Goal: Transaction & Acquisition: Purchase product/service

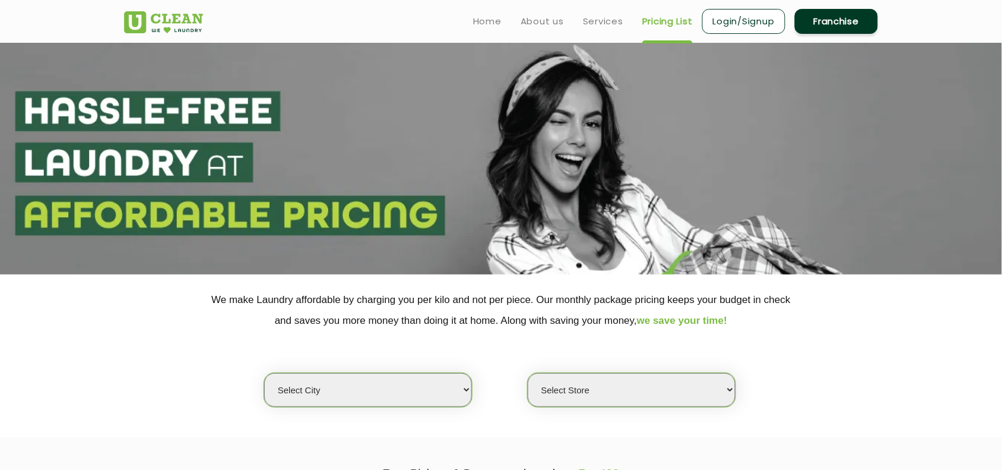
drag, startPoint x: 0, startPoint y: 0, endPoint x: 469, endPoint y: 129, distance: 486.6
click at [469, 129] on section at bounding box center [501, 159] width 1002 height 232
click at [348, 391] on select "Select city [GEOGRAPHIC_DATA] [GEOGRAPHIC_DATA] [GEOGRAPHIC_DATA] [GEOGRAPHIC_D…" at bounding box center [368, 390] width 208 height 34
select select "4"
click at [264, 373] on select "Select city [GEOGRAPHIC_DATA] [GEOGRAPHIC_DATA] [GEOGRAPHIC_DATA] [GEOGRAPHIC_D…" at bounding box center [368, 390] width 208 height 34
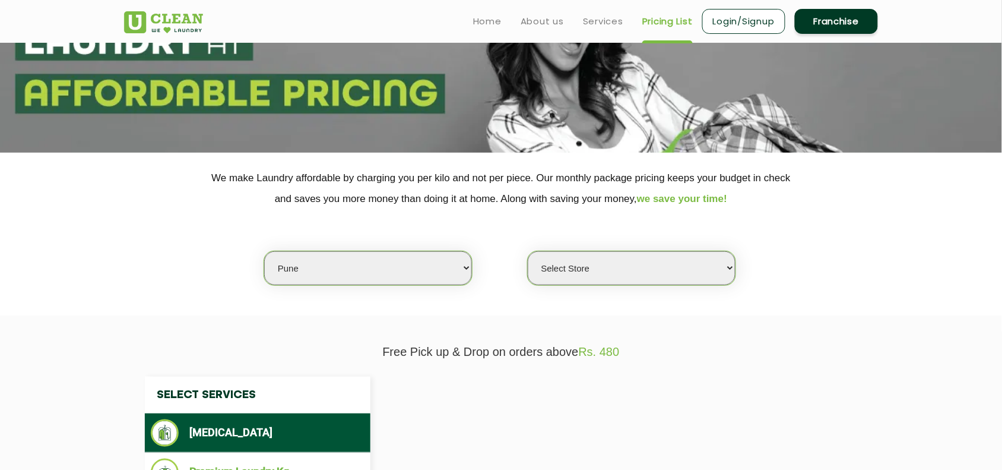
select select "0"
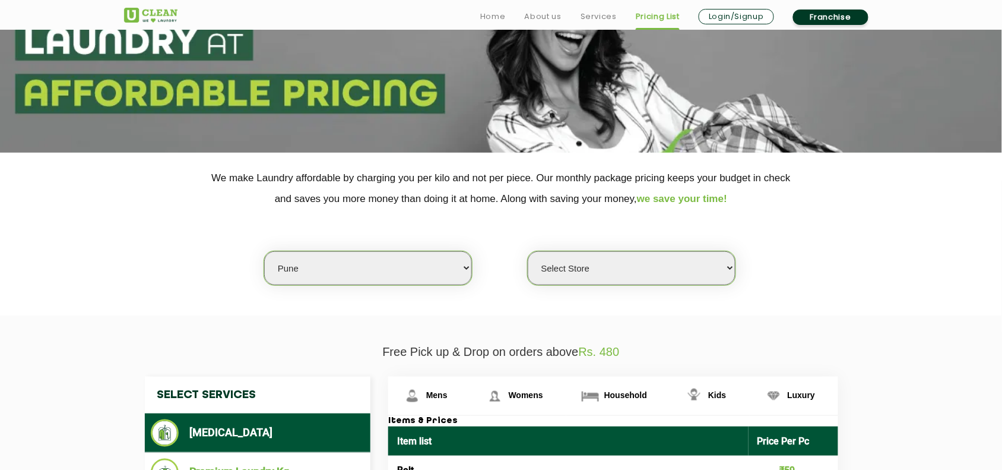
scroll to position [148, 0]
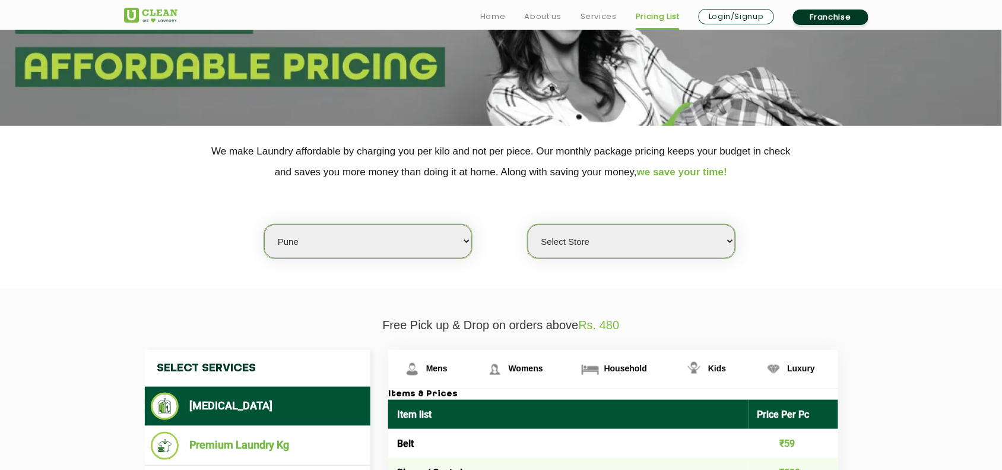
click at [280, 401] on li "[MEDICAL_DATA]" at bounding box center [258, 405] width 214 height 27
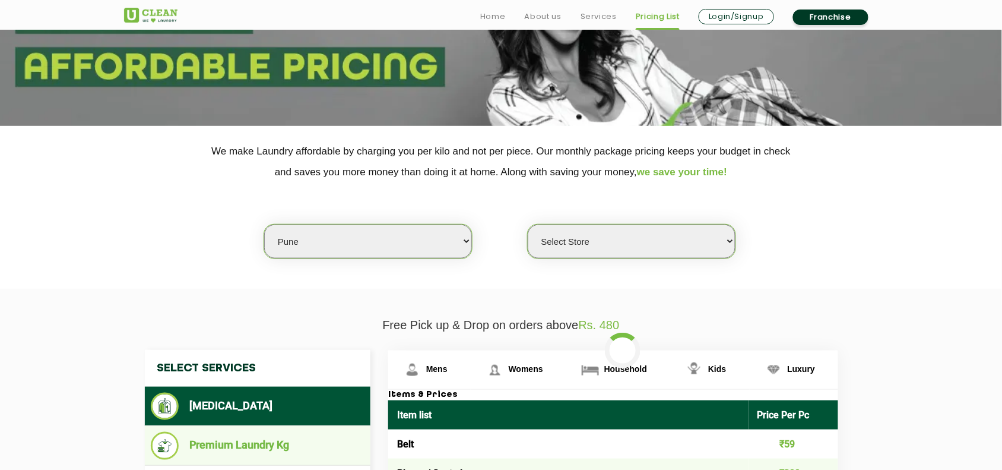
click at [276, 441] on li "Premium Laundry Kg" at bounding box center [258, 446] width 214 height 28
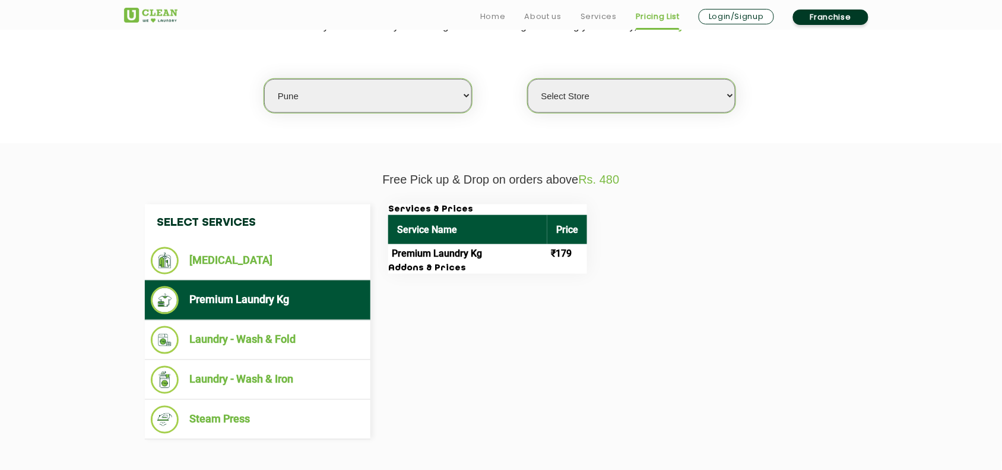
scroll to position [297, 0]
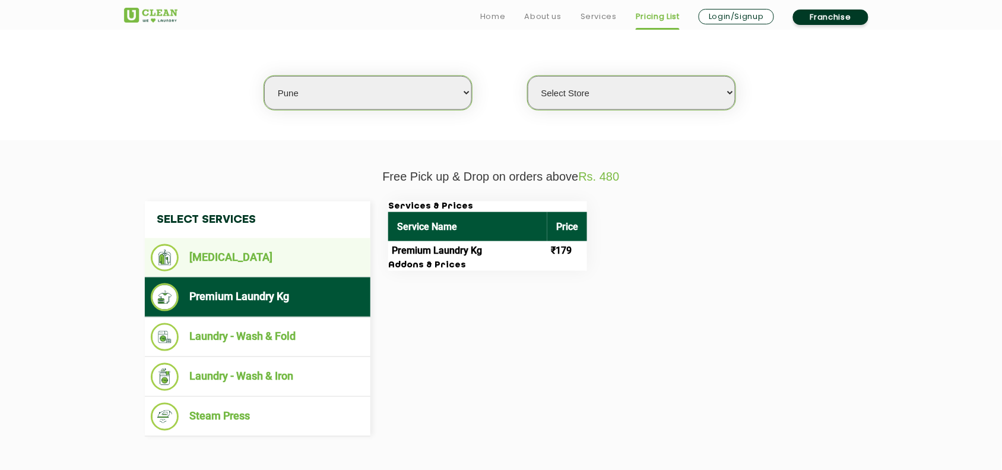
click at [238, 255] on li "[MEDICAL_DATA]" at bounding box center [258, 257] width 214 height 27
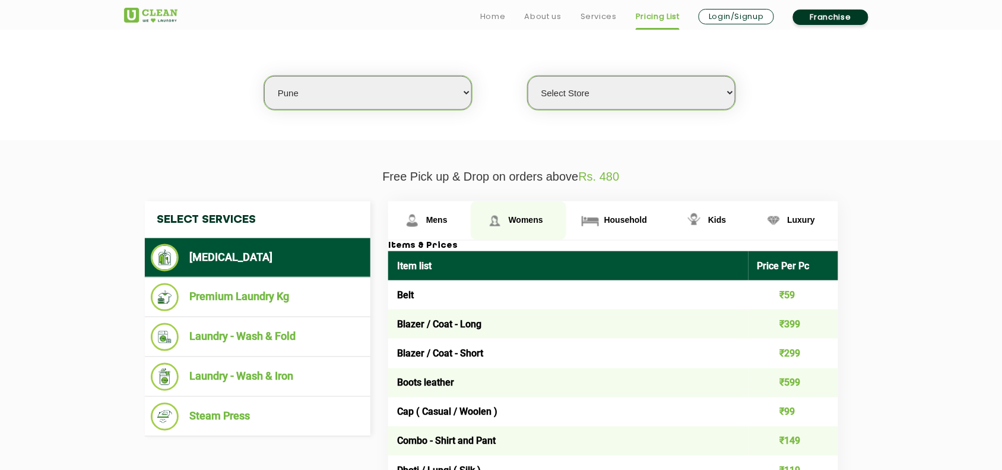
click at [520, 217] on span "Womens" at bounding box center [526, 220] width 34 height 10
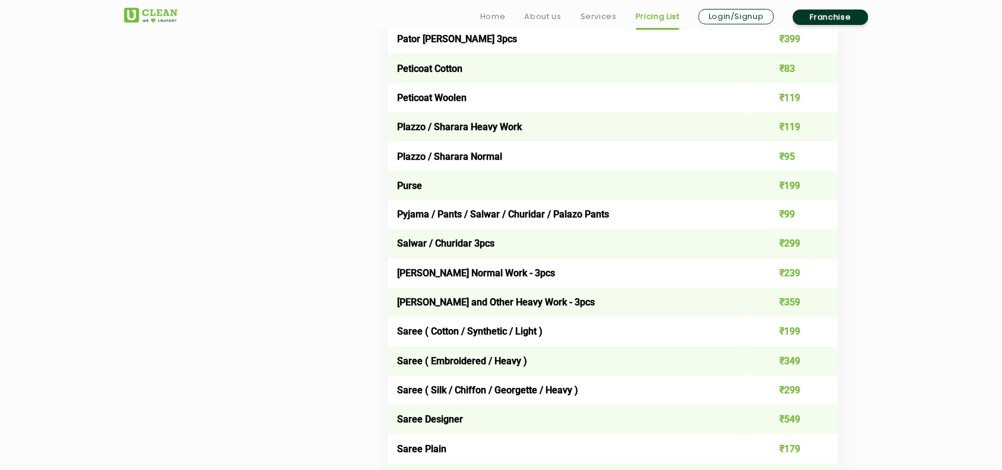
scroll to position [3191, 0]
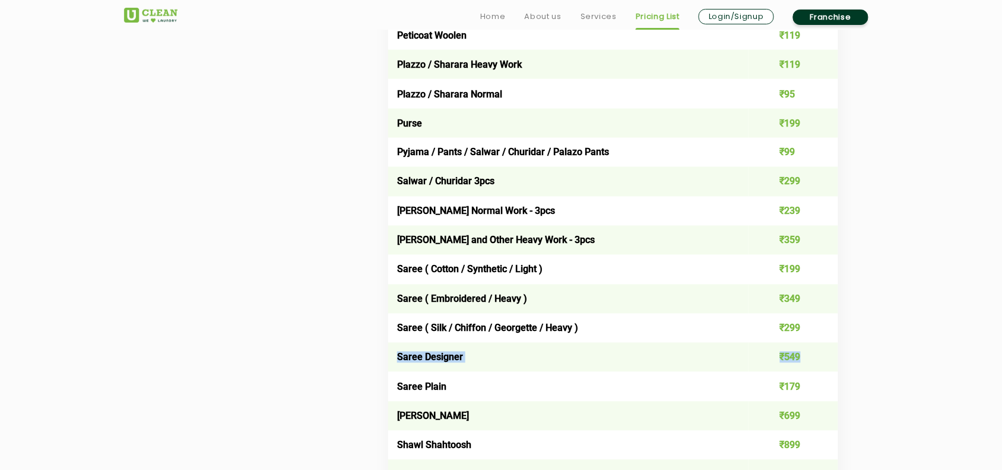
drag, startPoint x: 396, startPoint y: 343, endPoint x: 809, endPoint y: 345, distance: 412.7
click at [809, 345] on tr "Saree Designer ₹549" at bounding box center [613, 357] width 450 height 29
click at [570, 372] on td "Saree Plain" at bounding box center [568, 386] width 360 height 29
